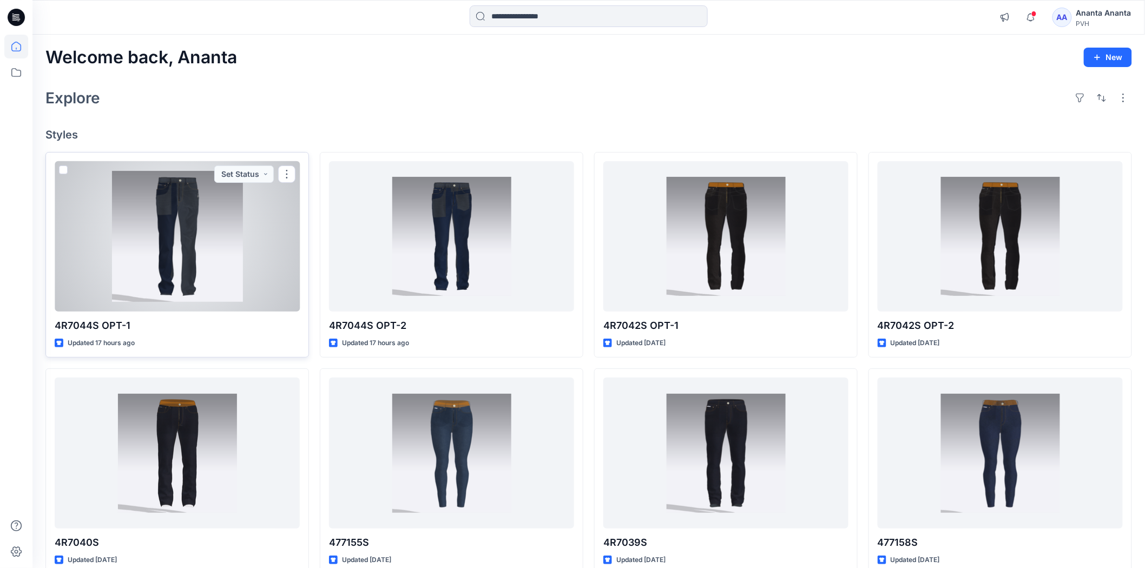
click at [196, 231] on div at bounding box center [177, 236] width 245 height 150
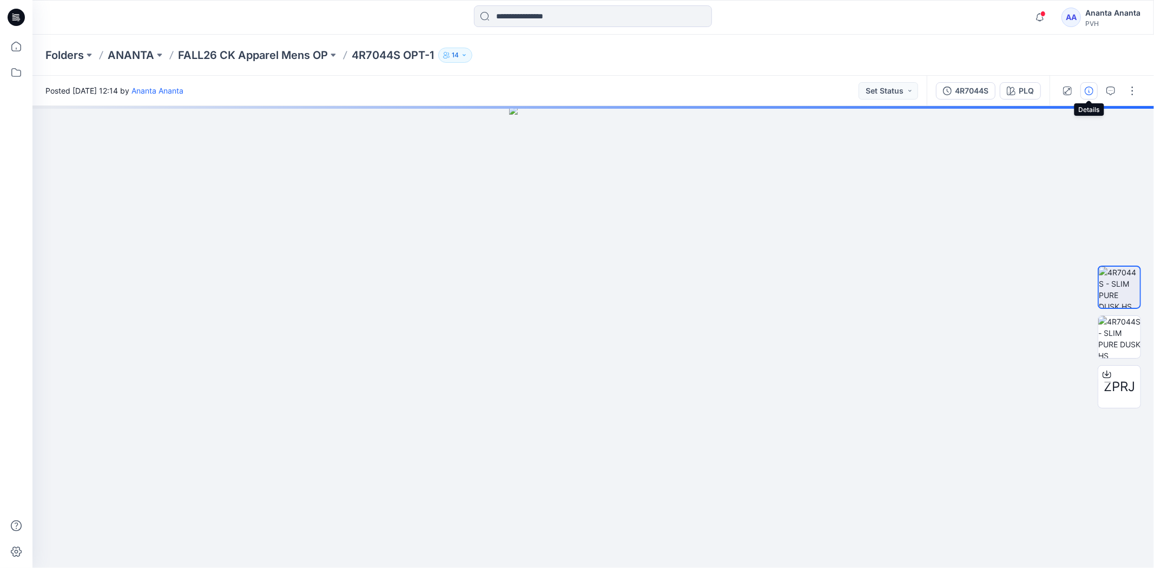
click at [1086, 88] on icon "button" at bounding box center [1089, 91] width 9 height 9
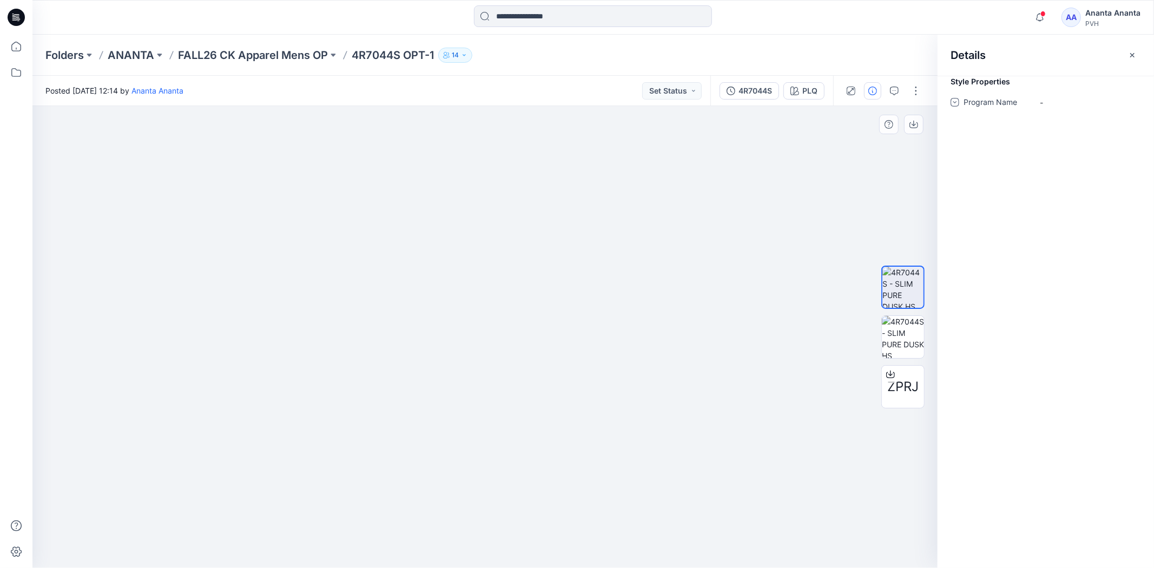
drag, startPoint x: 569, startPoint y: 454, endPoint x: 564, endPoint y: 239, distance: 215.3
drag, startPoint x: 548, startPoint y: 241, endPoint x: 548, endPoint y: 310, distance: 69.8
click at [548, 310] on img at bounding box center [485, 337] width 169 height 462
click at [917, 338] on img at bounding box center [903, 337] width 42 height 42
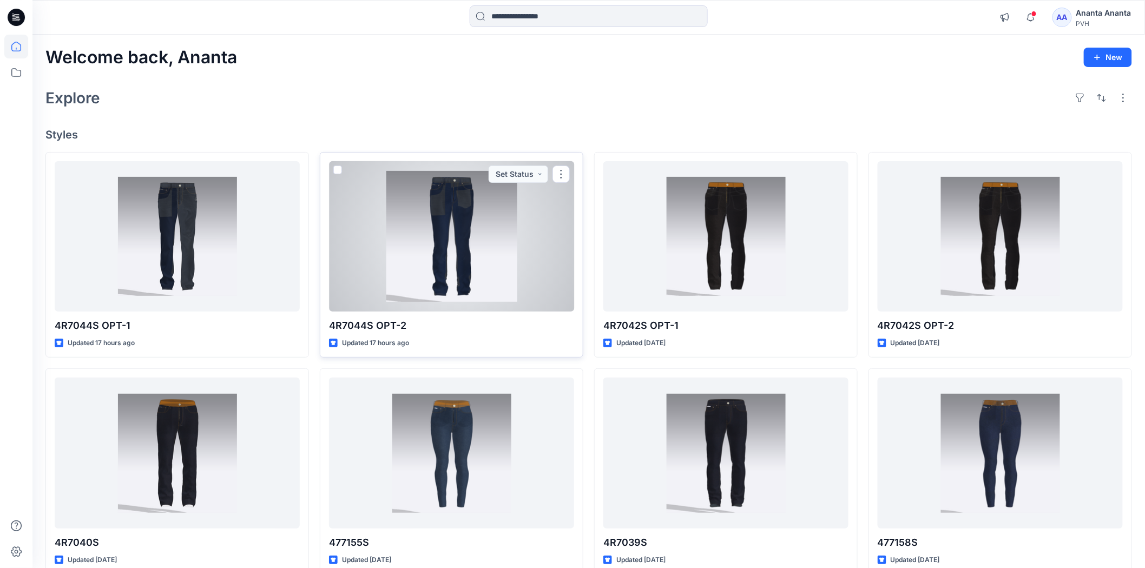
click at [471, 261] on div at bounding box center [451, 236] width 245 height 150
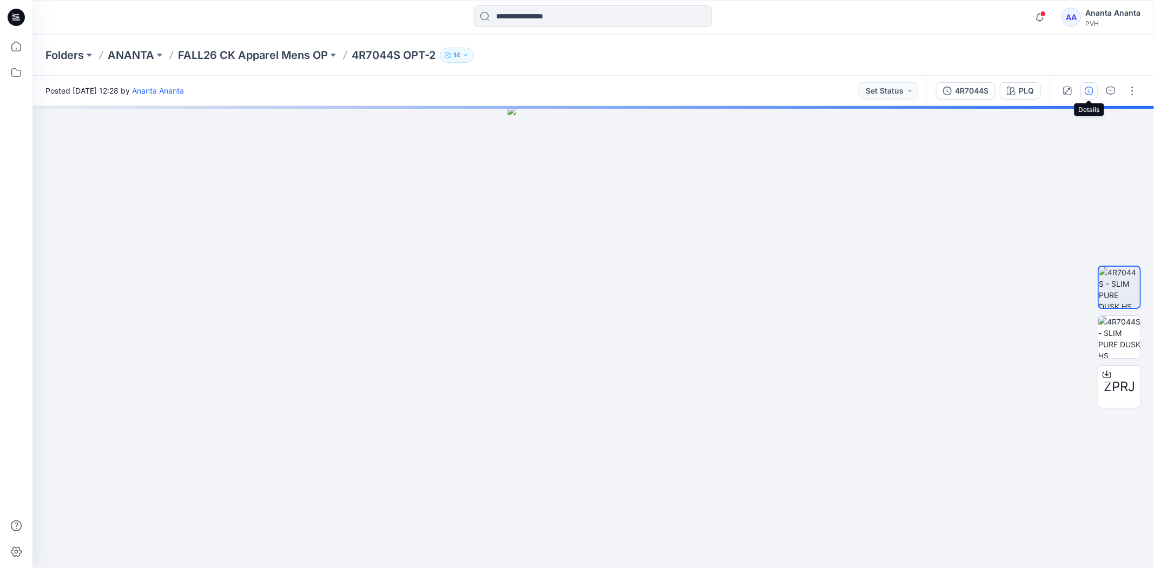
click at [1091, 95] on button "button" at bounding box center [1088, 90] width 17 height 17
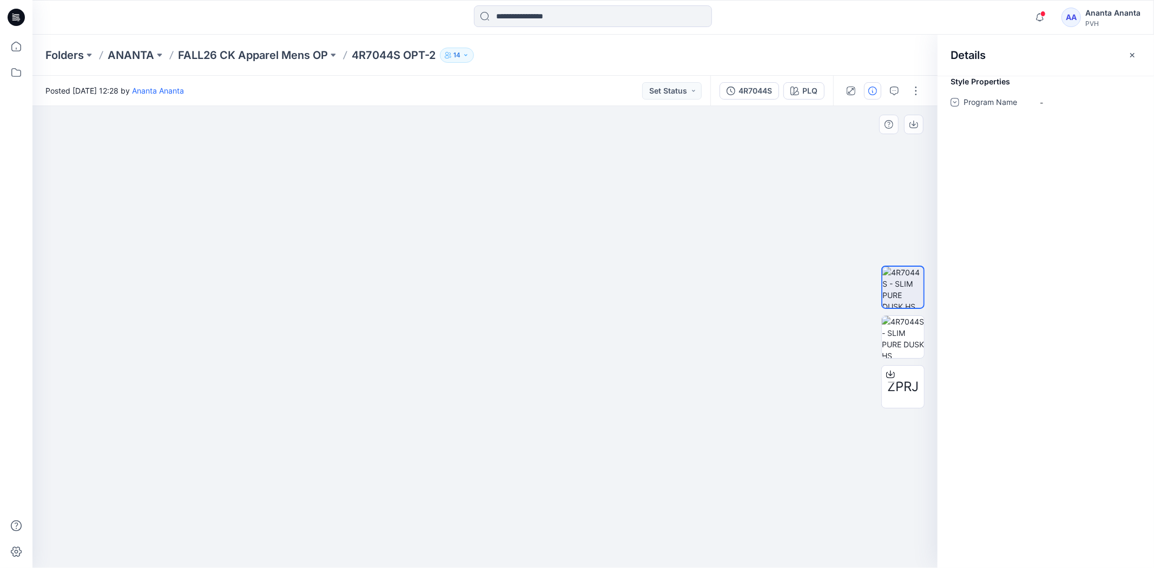
drag, startPoint x: 575, startPoint y: 285, endPoint x: 554, endPoint y: 480, distance: 196.4
drag, startPoint x: 585, startPoint y: 345, endPoint x: 577, endPoint y: 477, distance: 132.3
click at [12, 47] on icon at bounding box center [16, 47] width 10 height 10
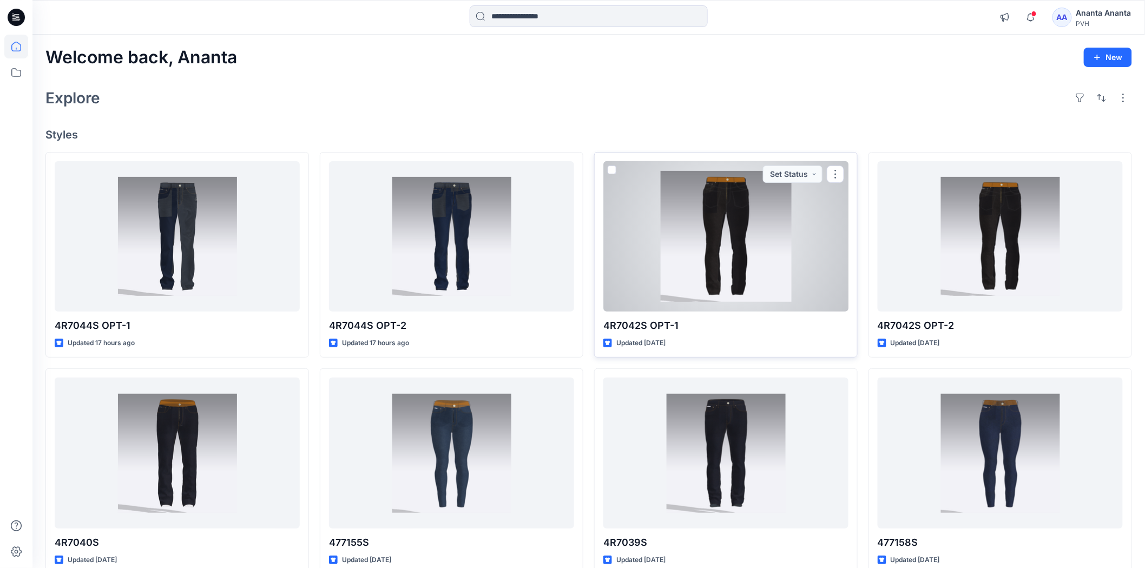
click at [796, 256] on div at bounding box center [725, 236] width 245 height 150
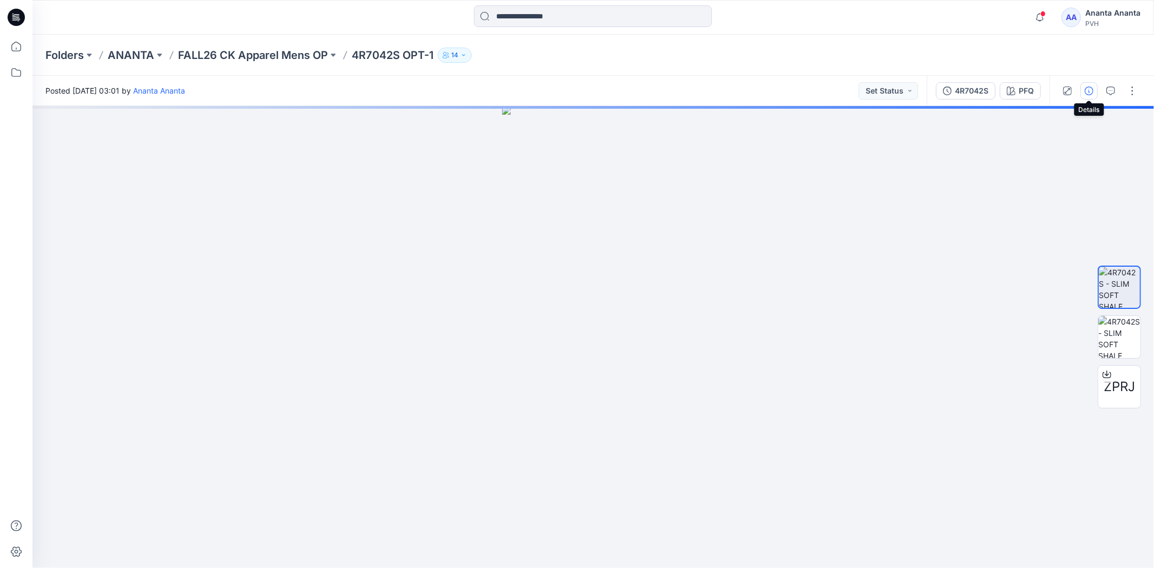
click at [1092, 94] on icon "button" at bounding box center [1089, 91] width 9 height 9
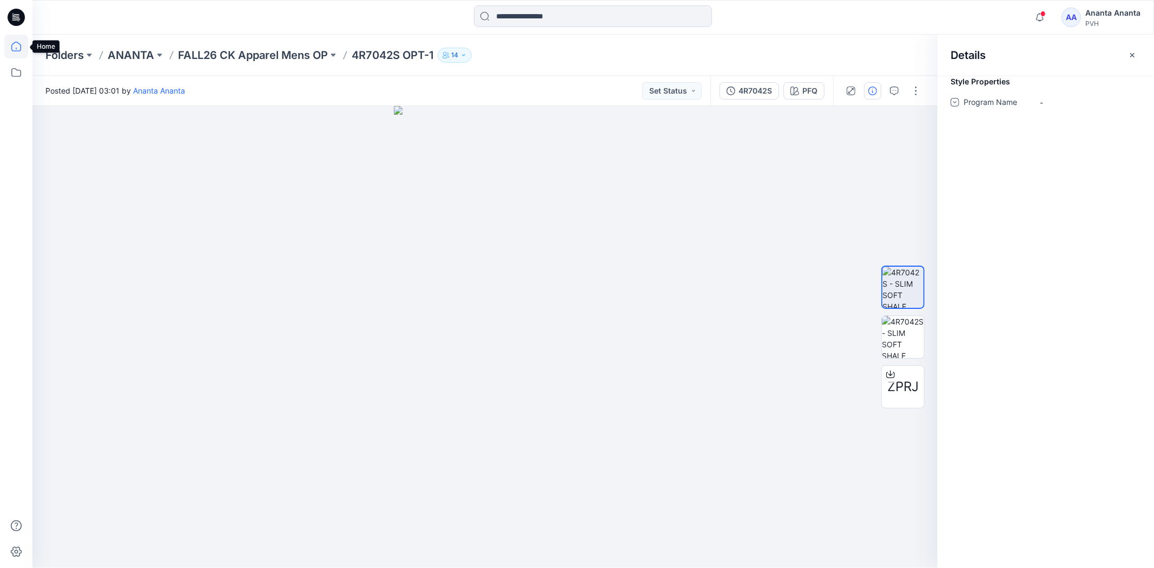
click at [12, 40] on icon at bounding box center [16, 47] width 24 height 24
